Goal: Check status

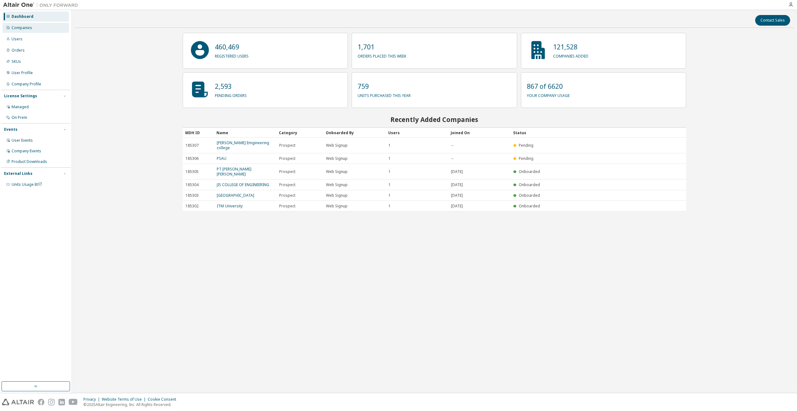
click at [27, 27] on div "Companies" at bounding box center [22, 27] width 21 height 5
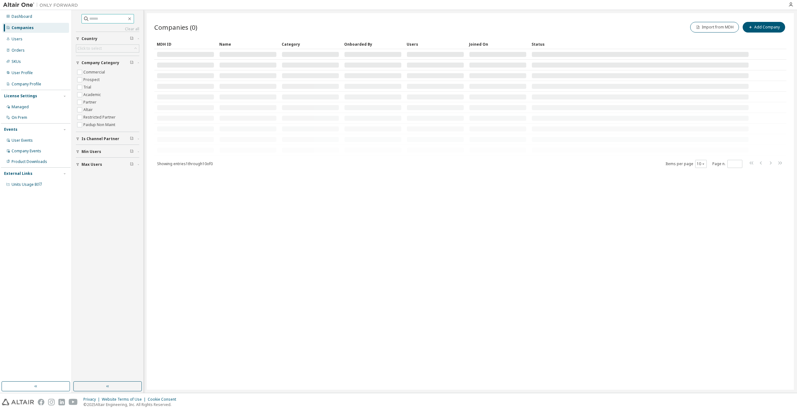
click at [96, 18] on input "text" at bounding box center [107, 19] width 37 height 6
type input "****"
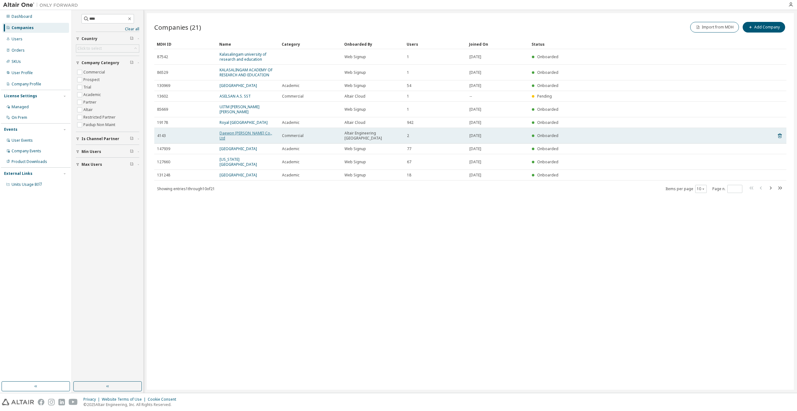
click at [235, 135] on link "Daewon [PERSON_NAME] Co., Ltd" at bounding box center [246, 135] width 52 height 10
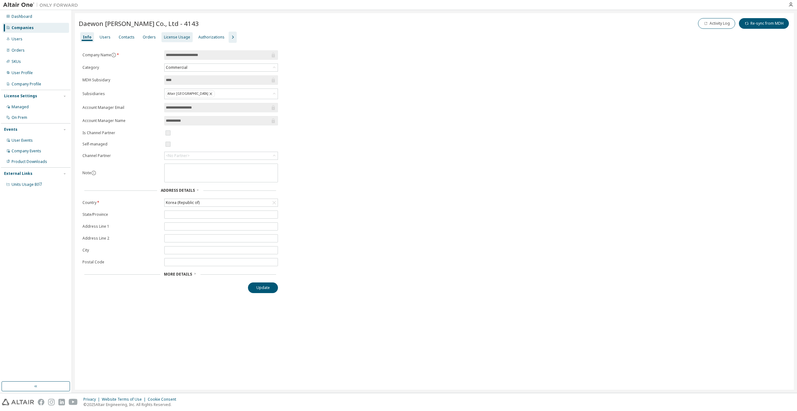
click at [171, 36] on div "License Usage" at bounding box center [177, 37] width 26 height 5
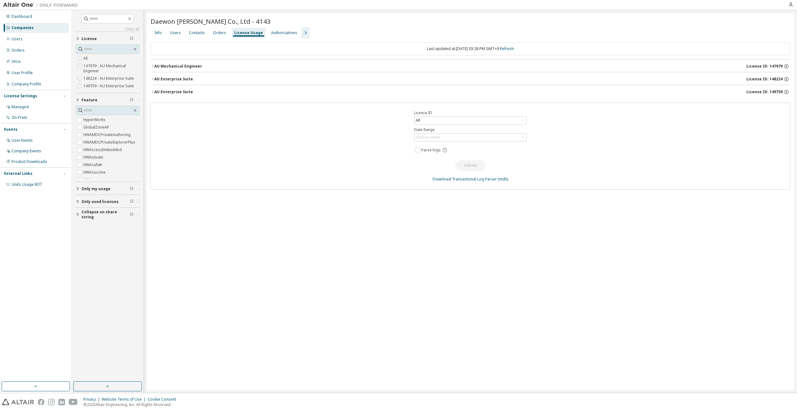
click at [322, 339] on div "Daewon [PERSON_NAME] Co., Ltd - 4143 Clear Load Save Save As Field Operator Val…" at bounding box center [470, 201] width 647 height 376
